Goal: Check status: Check status

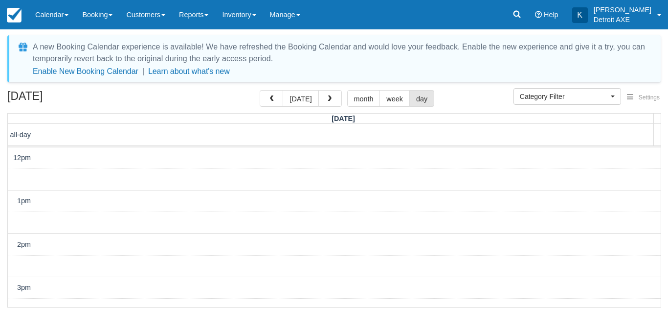
select select
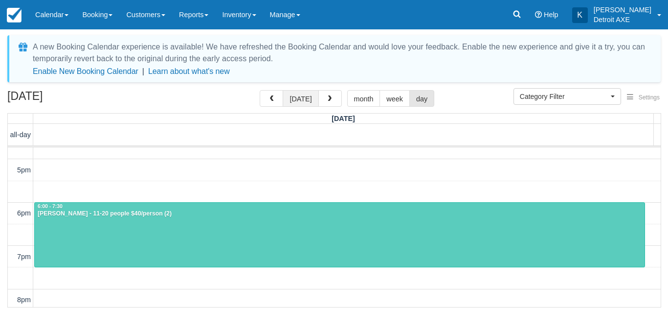
click at [297, 94] on button "today" at bounding box center [301, 98] width 36 height 17
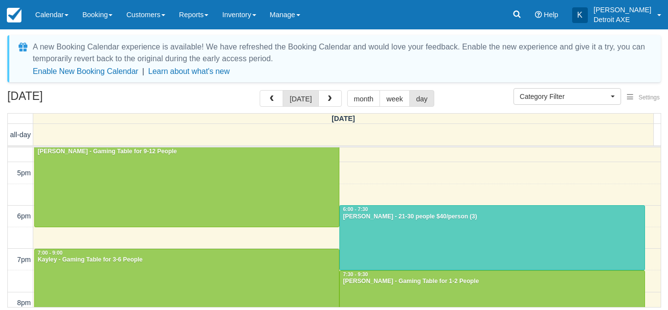
scroll to position [235, 0]
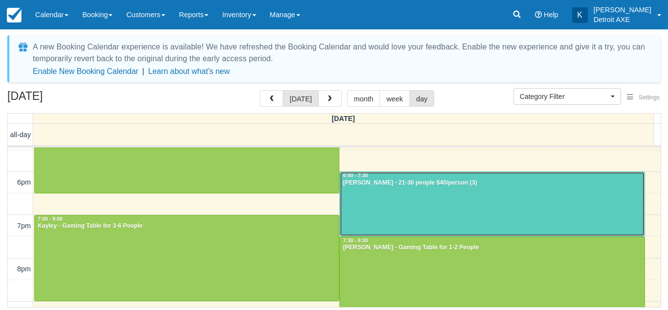
click at [398, 182] on div "[PERSON_NAME] - 21-30 people $40/person (3)" at bounding box center [491, 183] width 299 height 8
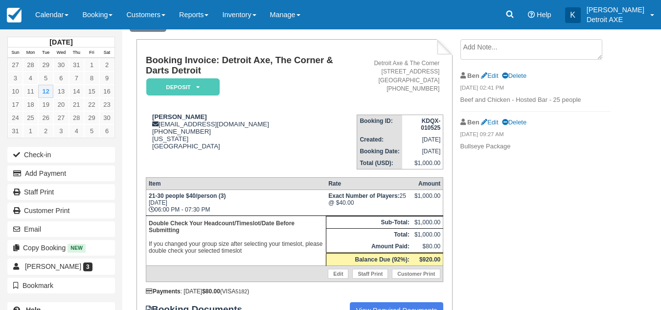
scroll to position [50, 0]
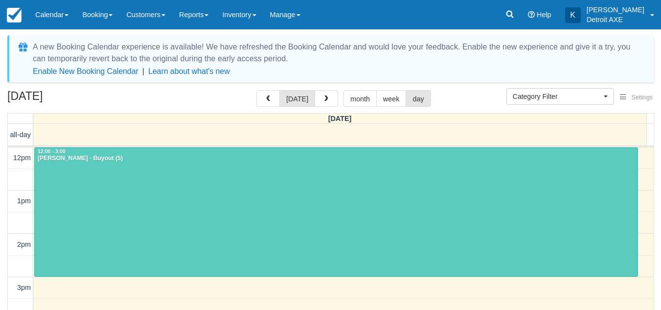
select select
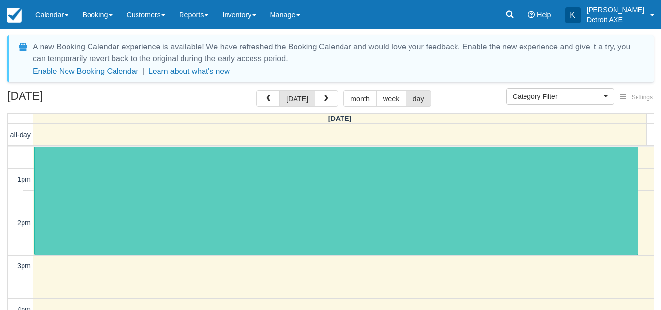
scroll to position [22, 0]
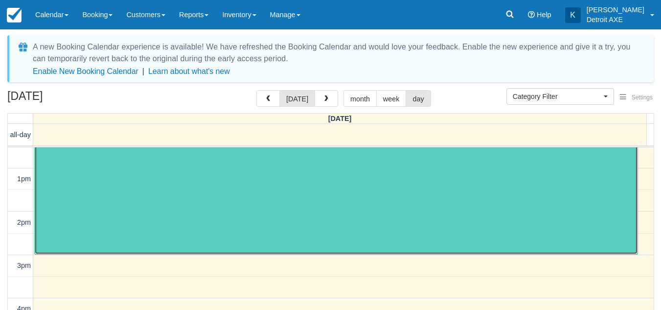
click at [295, 200] on div at bounding box center [336, 190] width 603 height 129
click at [296, 204] on div at bounding box center [336, 190] width 603 height 129
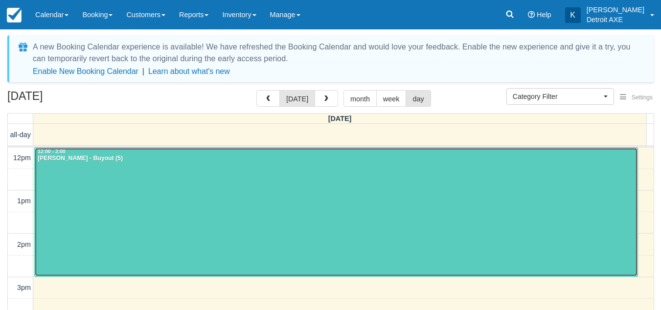
click at [296, 204] on div at bounding box center [336, 212] width 603 height 129
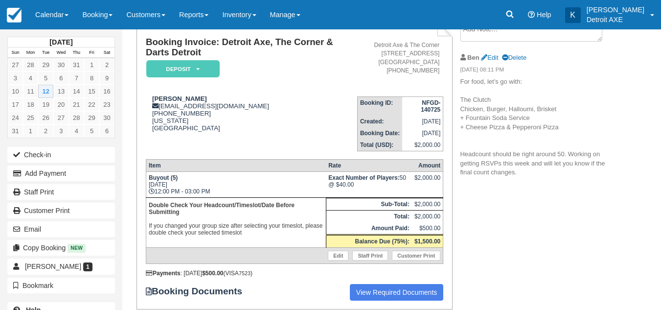
scroll to position [68, 0]
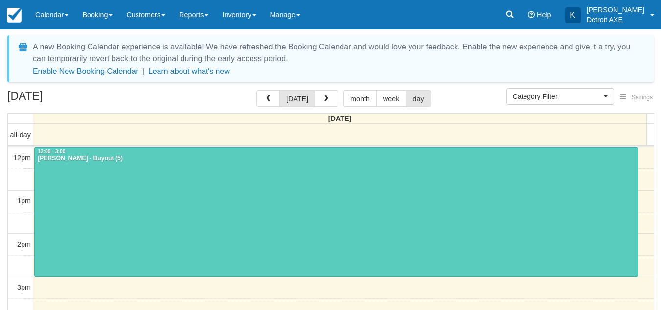
select select
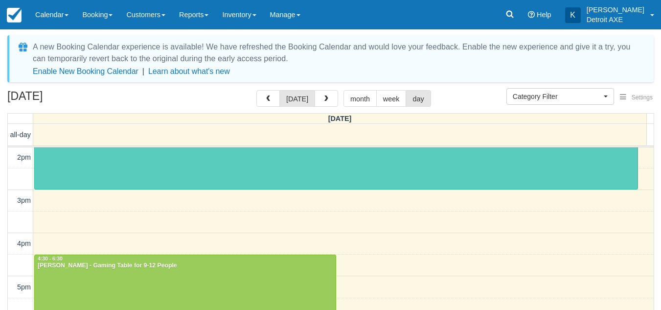
scroll to position [284, 0]
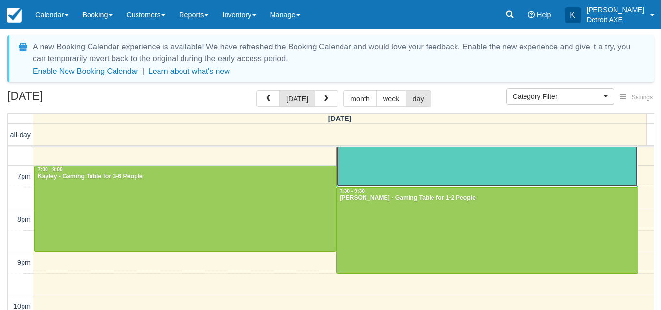
click at [364, 176] on div at bounding box center [487, 154] width 301 height 64
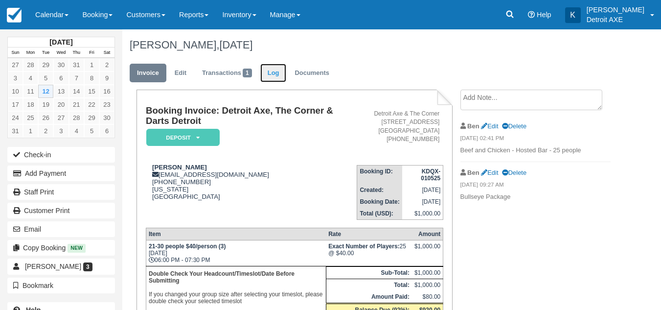
click at [265, 69] on link "Log" at bounding box center [273, 73] width 26 height 19
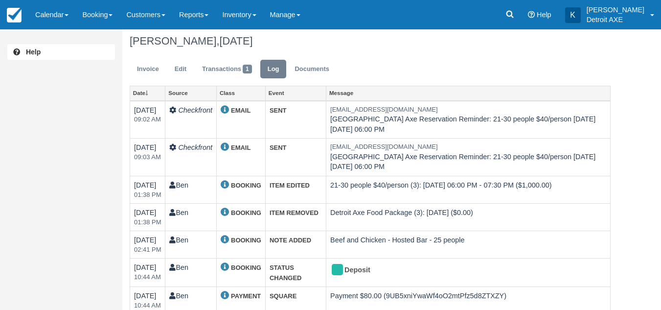
scroll to position [3, 0]
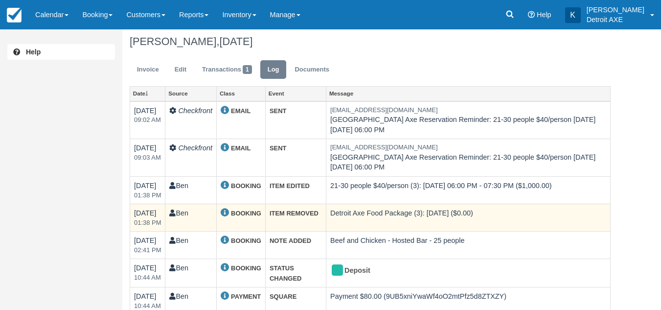
click at [434, 213] on td "Detroit Axe Food Package (3): Tue Aug 12, 2025 ($0.00)" at bounding box center [468, 217] width 284 height 27
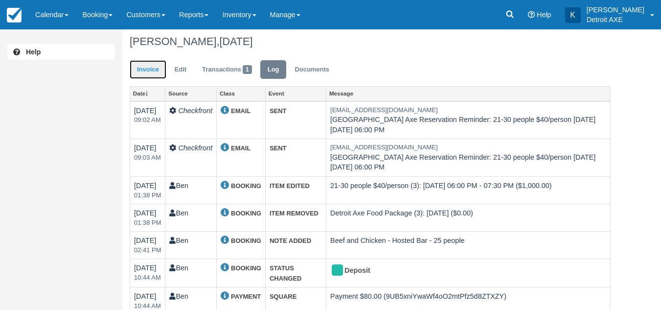
click at [142, 73] on link "Invoice" at bounding box center [148, 69] width 37 height 19
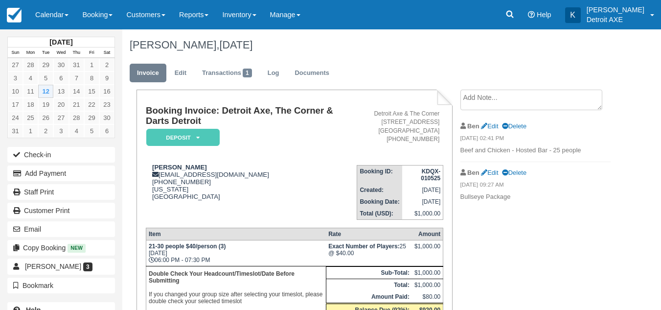
click at [319, 153] on td "Booking Invoice: Detroit Axe, The Corner & Darts Detroit Deposit   Pending Rese…" at bounding box center [251, 131] width 211 height 51
click at [62, 13] on link "Calendar" at bounding box center [51, 14] width 47 height 29
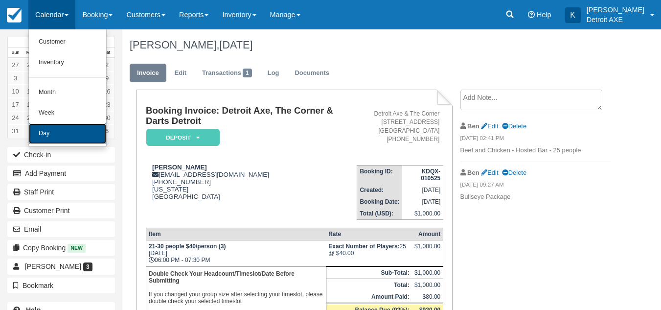
click at [51, 131] on link "Day" at bounding box center [67, 133] width 77 height 21
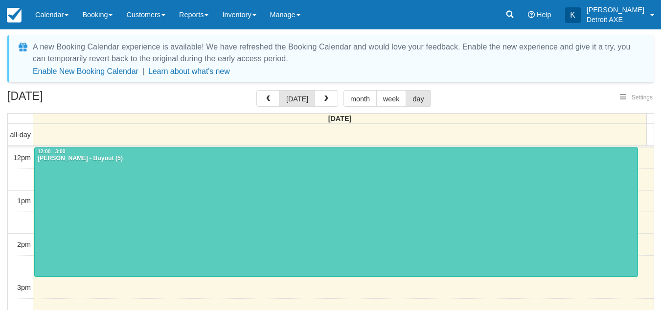
select select
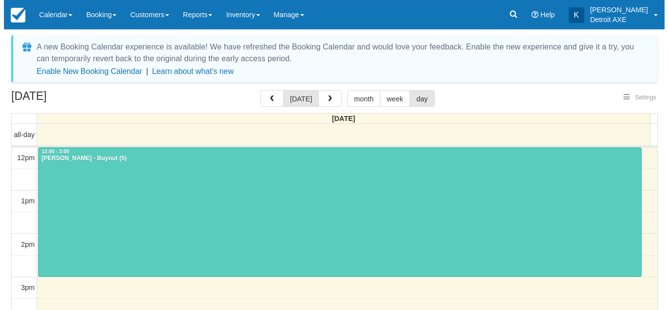
scroll to position [87, 0]
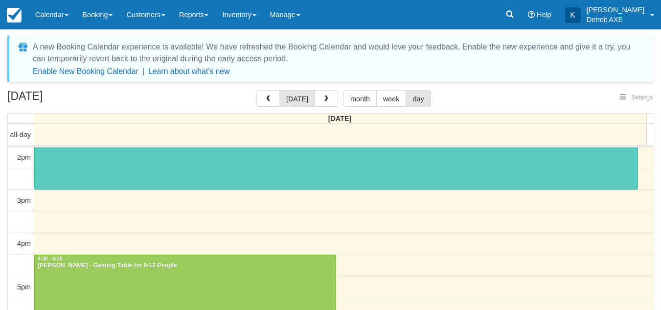
select select
click at [325, 96] on span "button" at bounding box center [326, 98] width 7 height 7
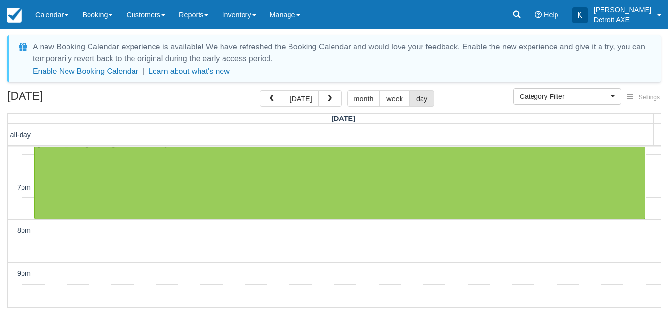
scroll to position [273, 0]
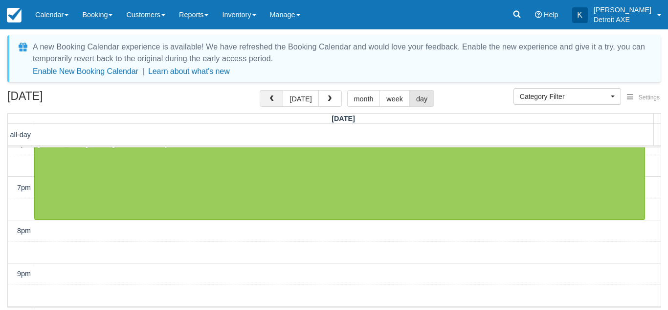
click at [272, 95] on button "button" at bounding box center [271, 98] width 23 height 17
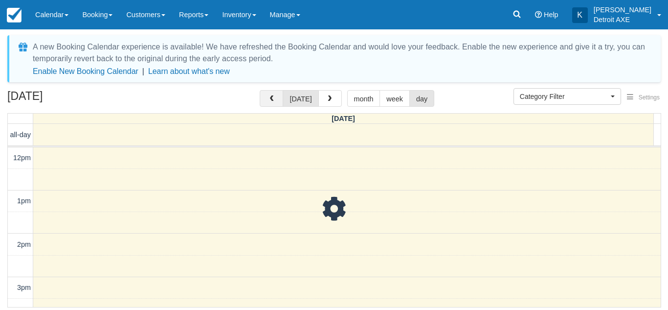
scroll to position [87, 0]
